Goal: Task Accomplishment & Management: Complete application form

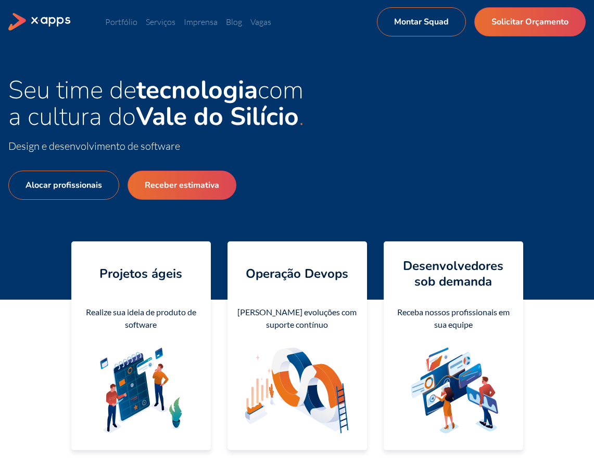
click at [563, 449] on section "Projetos ágeis Realize sua ideia de produto de software Operação Devops Lance e…" at bounding box center [297, 345] width 594 height 225
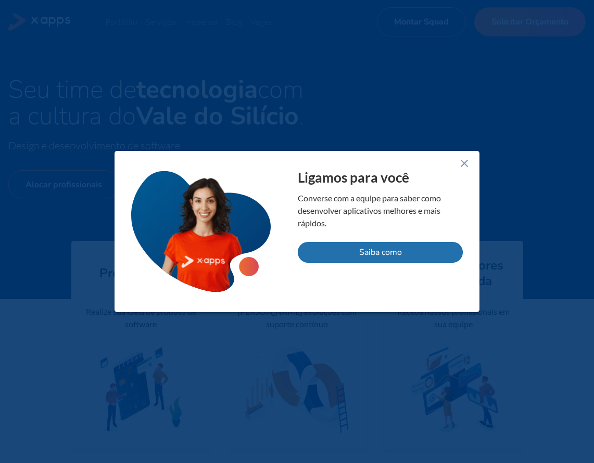
click at [352, 257] on button "Saiba como" at bounding box center [380, 252] width 165 height 21
select select "BR"
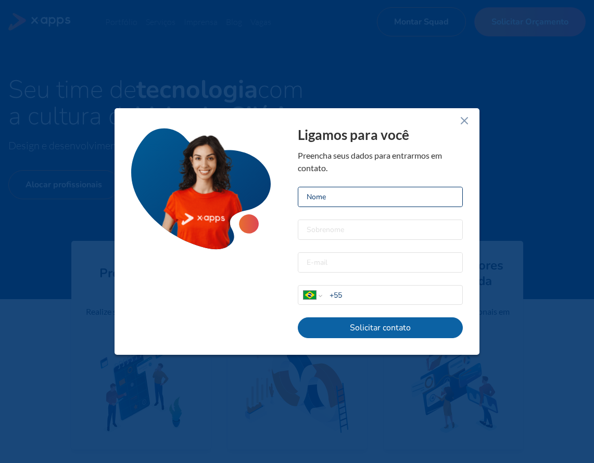
click at [355, 202] on input at bounding box center [380, 196] width 164 height 19
type input "X QA Tester"
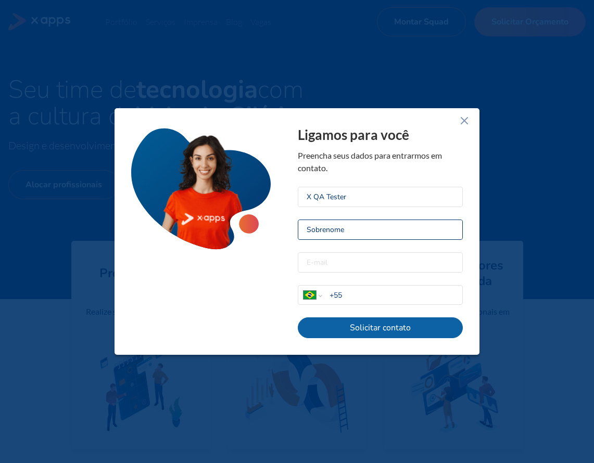
click at [348, 230] on input at bounding box center [380, 229] width 164 height 19
type input "QA Team"
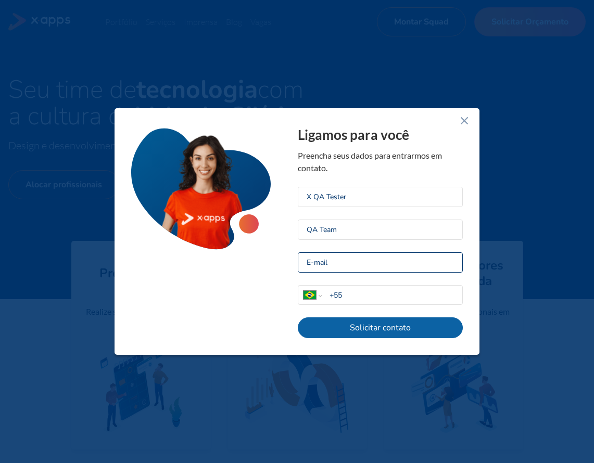
click at [378, 262] on input "email" at bounding box center [380, 262] width 164 height 19
type input "[EMAIL_ADDRESS][DOMAIN_NAME]"
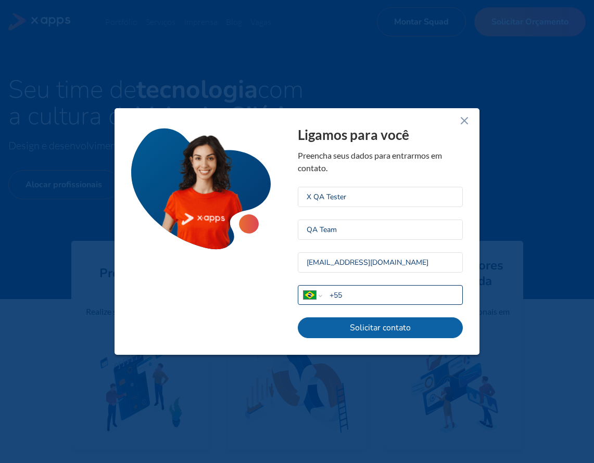
click at [397, 295] on input "+55" at bounding box center [395, 295] width 133 height 11
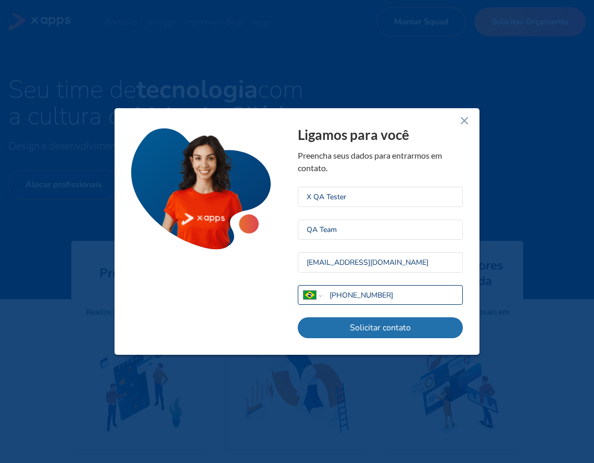
type input "+55 11 99876 5432"
click at [371, 331] on button "Solicitar contato" at bounding box center [380, 328] width 165 height 21
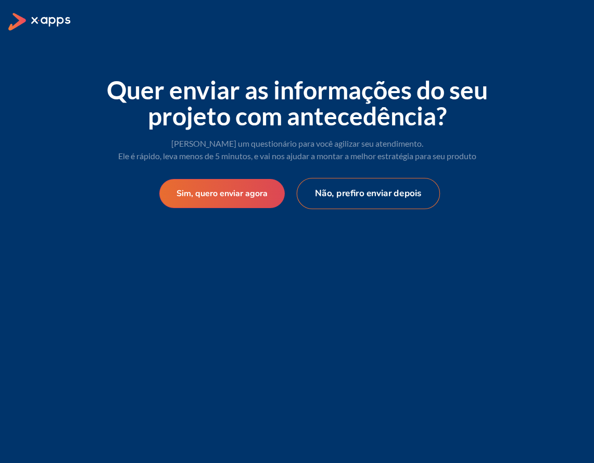
click at [331, 194] on button "Não, prefiro enviar depois" at bounding box center [368, 193] width 144 height 31
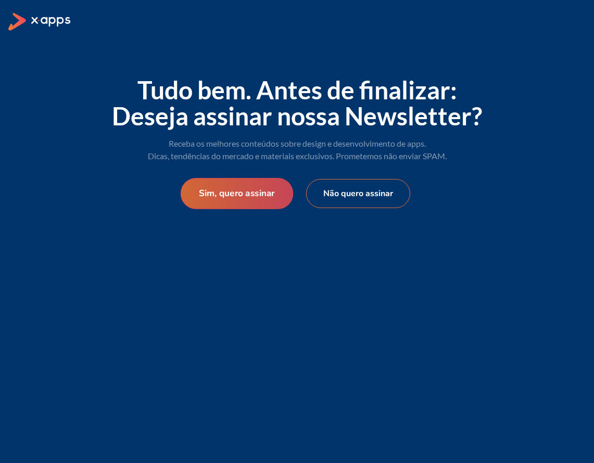
click at [257, 195] on button "Sim, quero assinar" at bounding box center [236, 193] width 113 height 31
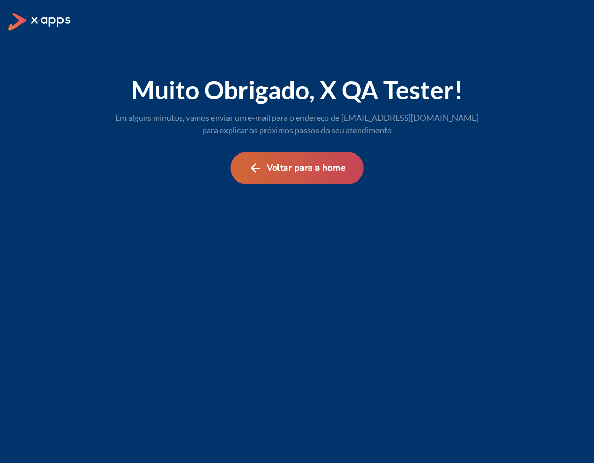
click at [324, 173] on button "Voltar para a home" at bounding box center [296, 168] width 133 height 32
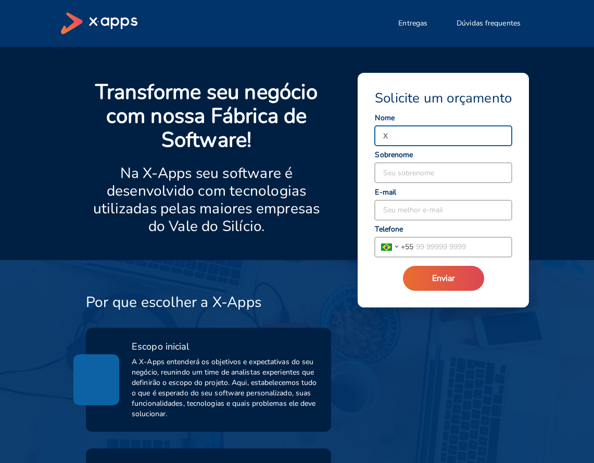
type input "X QA Tester"
click at [429, 165] on input at bounding box center [443, 173] width 137 height 20
click at [403, 174] on input "T" at bounding box center [443, 173] width 137 height 20
drag, startPoint x: 387, startPoint y: 173, endPoint x: 337, endPoint y: 168, distance: 50.8
click at [336, 168] on div "Solicite um orçamento X QA Tester Seu nome T Seu sobrenome Seu melhor e-mail [G…" at bounding box center [417, 164] width 181 height 193
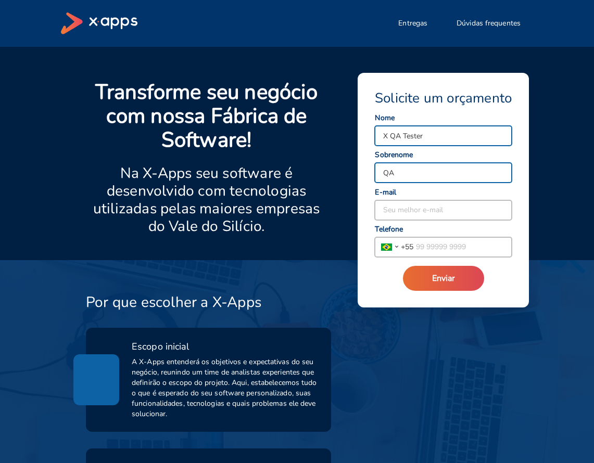
type input "QA Team"
click at [421, 209] on input at bounding box center [443, 210] width 137 height 20
type input "[EMAIL_ADDRESS][DOMAIN_NAME]"
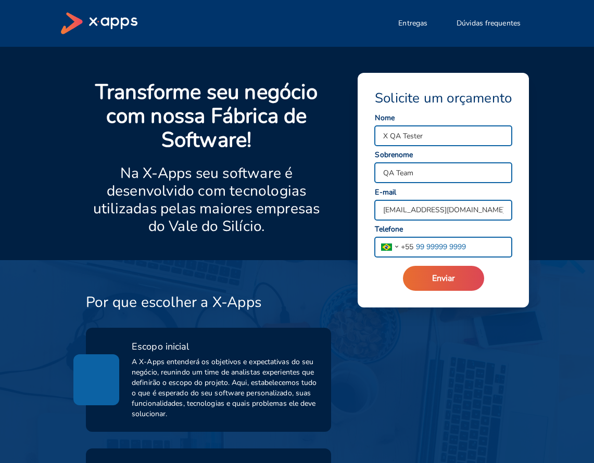
click at [438, 249] on input "tel" at bounding box center [462, 247] width 98 height 20
type input "[PHONE_NUMBER]"
click at [459, 278] on button "Enviar" at bounding box center [443, 278] width 81 height 25
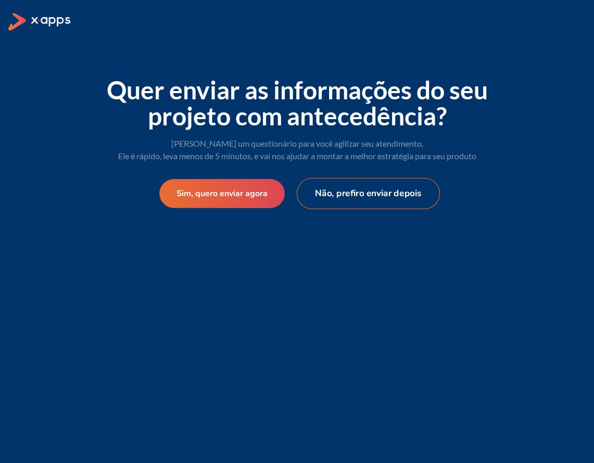
click at [334, 193] on button "Não, prefiro enviar depois" at bounding box center [368, 193] width 144 height 31
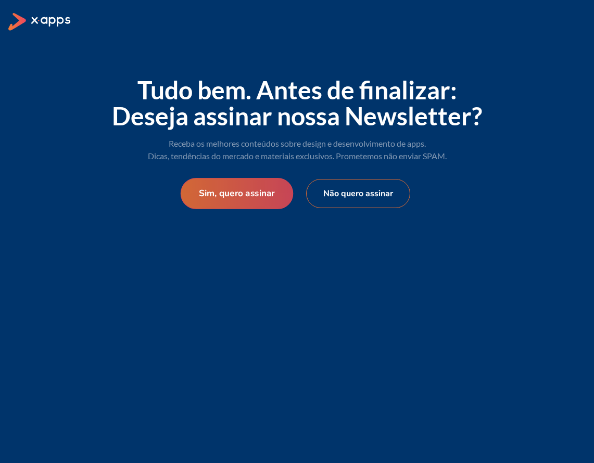
click at [252, 192] on button "Sim, quero assinar" at bounding box center [236, 193] width 113 height 31
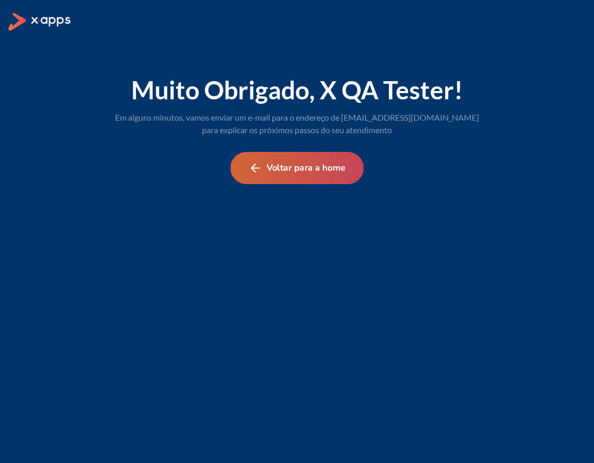
click at [340, 168] on button "Voltar para a home" at bounding box center [296, 168] width 133 height 32
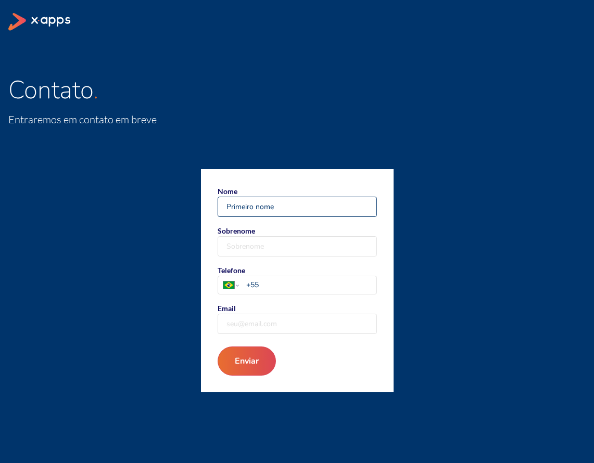
click at [291, 211] on input "Nome" at bounding box center [297, 206] width 158 height 19
type input "Q"
click at [287, 212] on input "X QA Tester" at bounding box center [297, 206] width 158 height 19
type input "X QA Tester Sec"
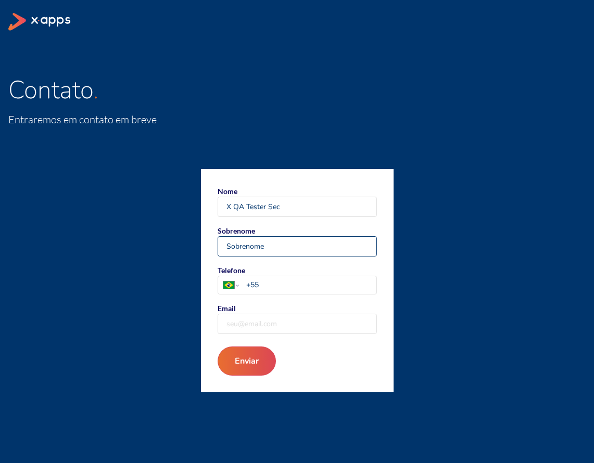
click at [259, 244] on input "Sobrenome" at bounding box center [297, 246] width 158 height 19
type input "QA Team Sec"
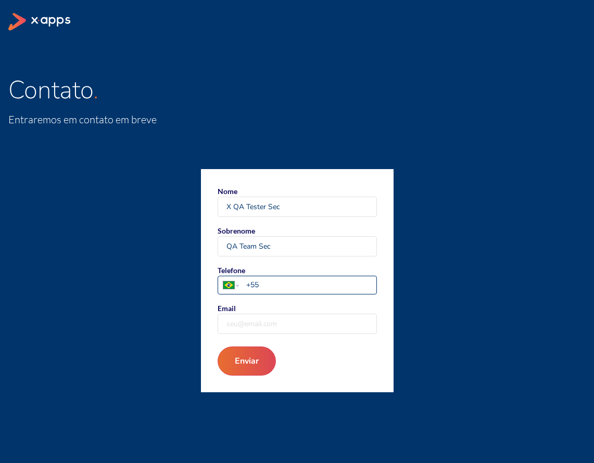
click at [283, 285] on input "+55" at bounding box center [311, 285] width 130 height 11
type input "+55 11 99876 5432"
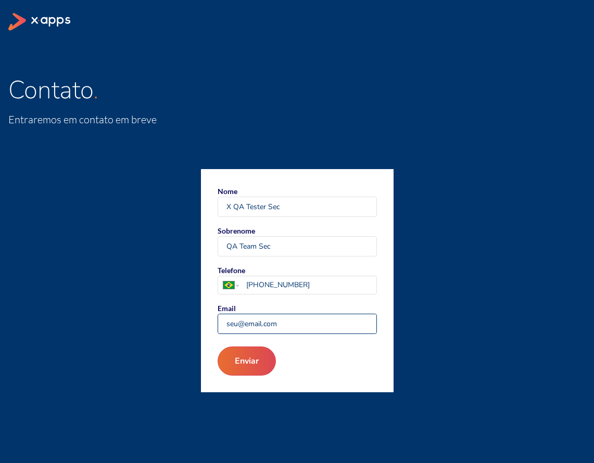
click at [274, 320] on input "Email" at bounding box center [297, 323] width 158 height 19
type input "[EMAIL_ADDRESS][DOMAIN_NAME]"
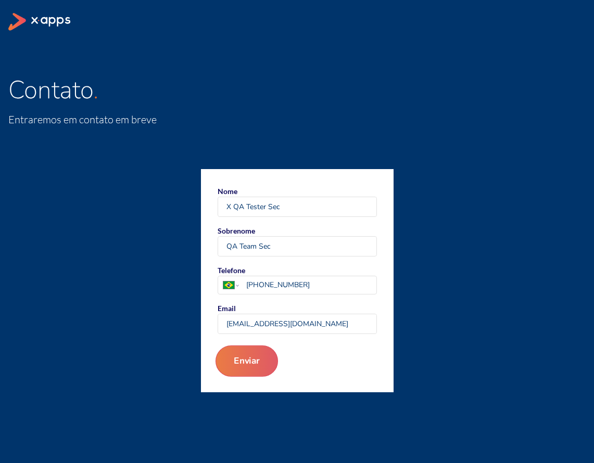
click at [240, 358] on button "Enviar" at bounding box center [246, 361] width 62 height 31
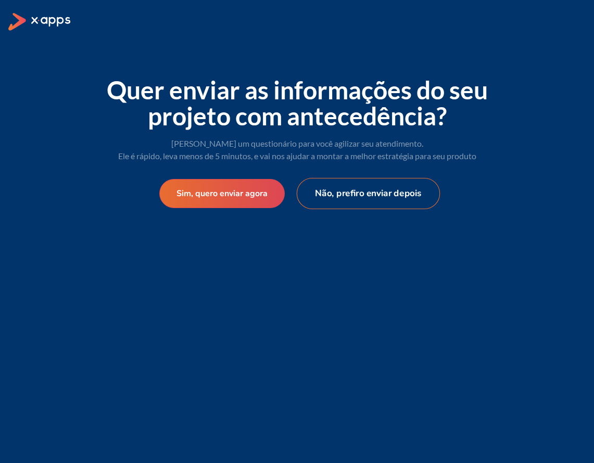
click at [358, 193] on button "Não, prefiro enviar depois" at bounding box center [368, 193] width 144 height 31
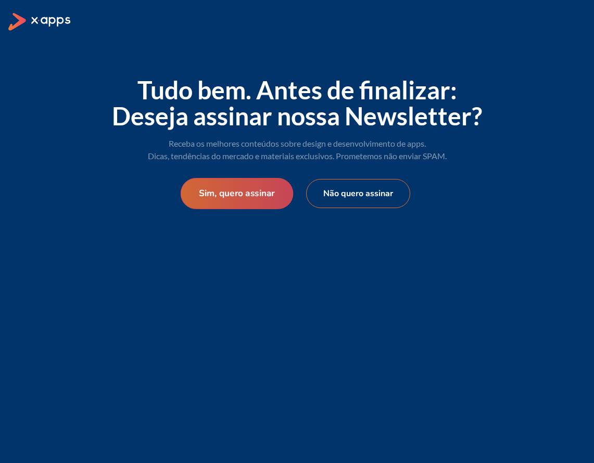
click at [236, 202] on button "Sim, quero assinar" at bounding box center [236, 193] width 113 height 31
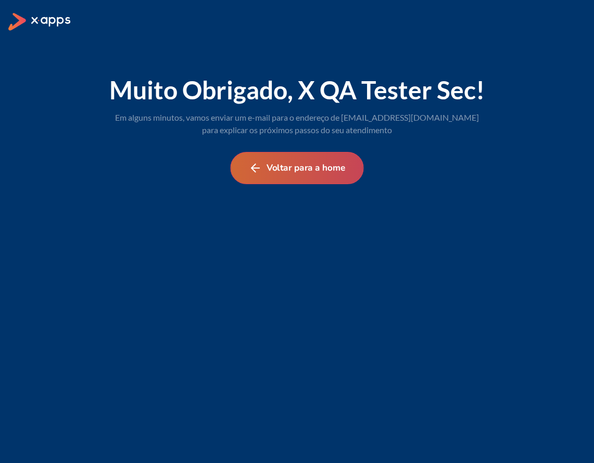
click at [306, 176] on button "Voltar para a home" at bounding box center [296, 168] width 133 height 32
